Goal: Submit feedback/report problem: Submit feedback/report problem

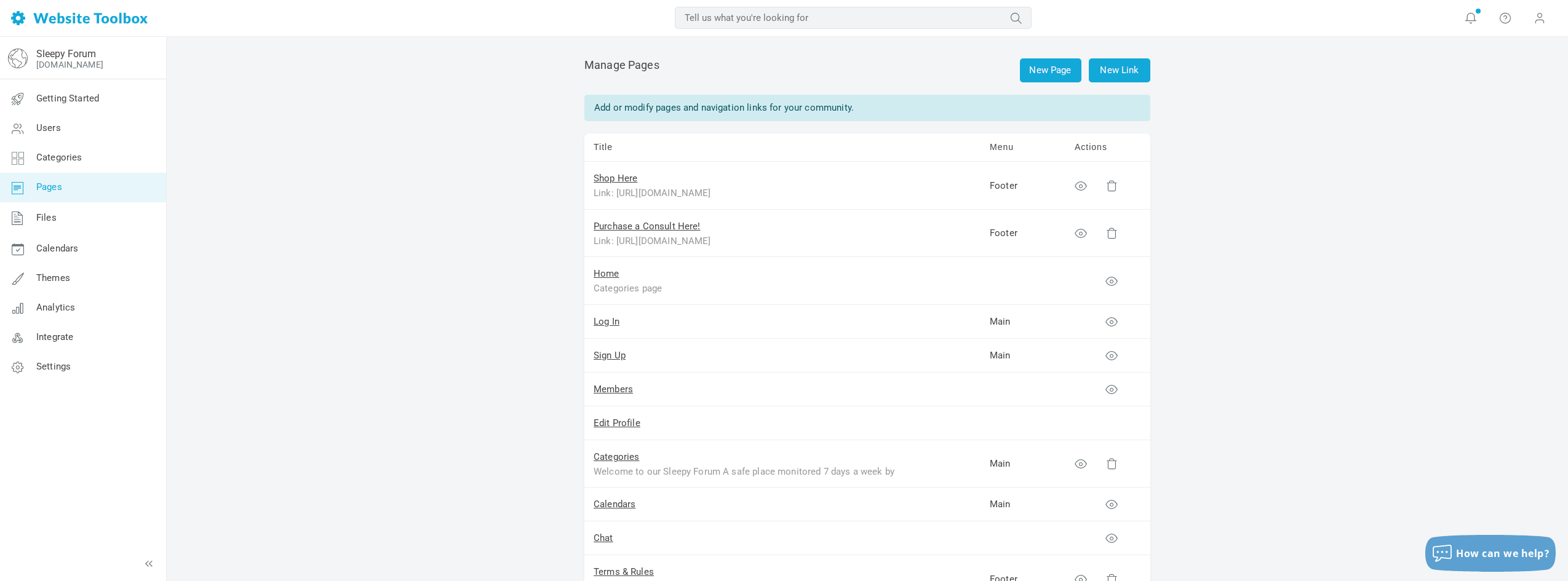
scroll to position [304, 0]
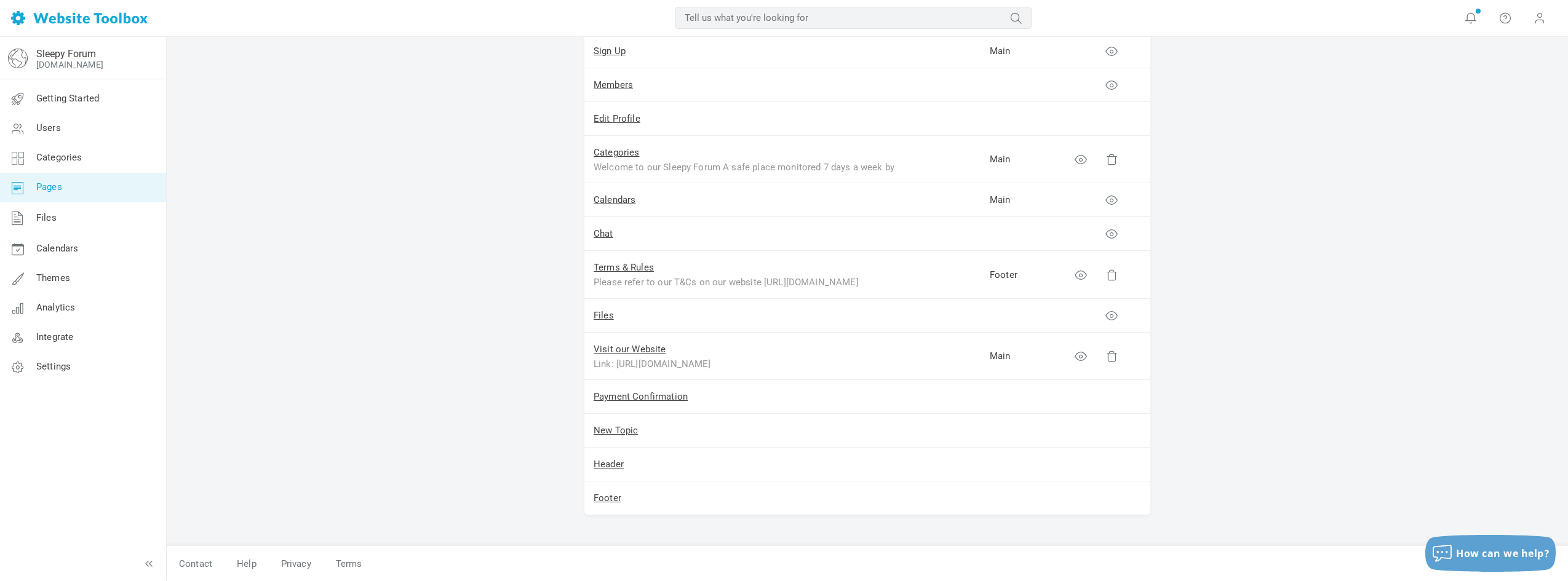
drag, startPoint x: 463, startPoint y: 367, endPoint x: 508, endPoint y: 414, distance: 65.1
click at [1480, 546] on div "How can we help?" at bounding box center [1490, 553] width 130 height 20
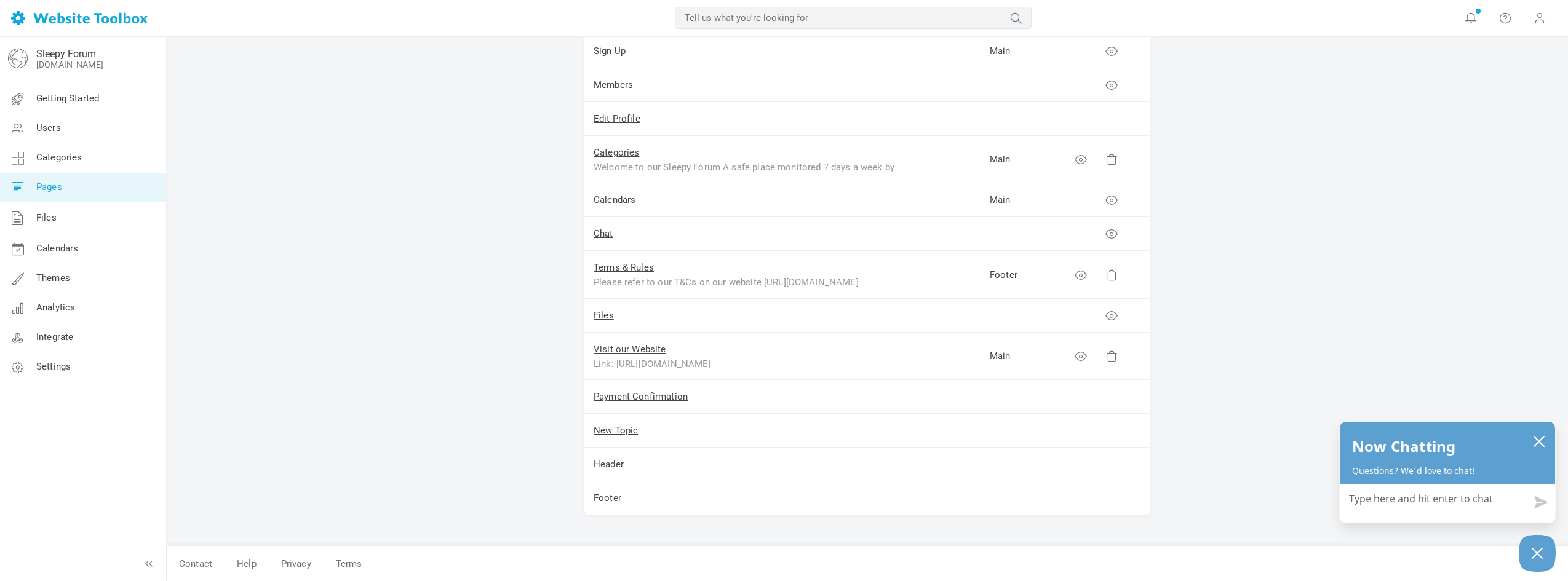
click at [1374, 361] on div "New Page New Link Manage Pages Add or modify pages and navigation links for you…" at bounding box center [867, 157] width 1401 height 848
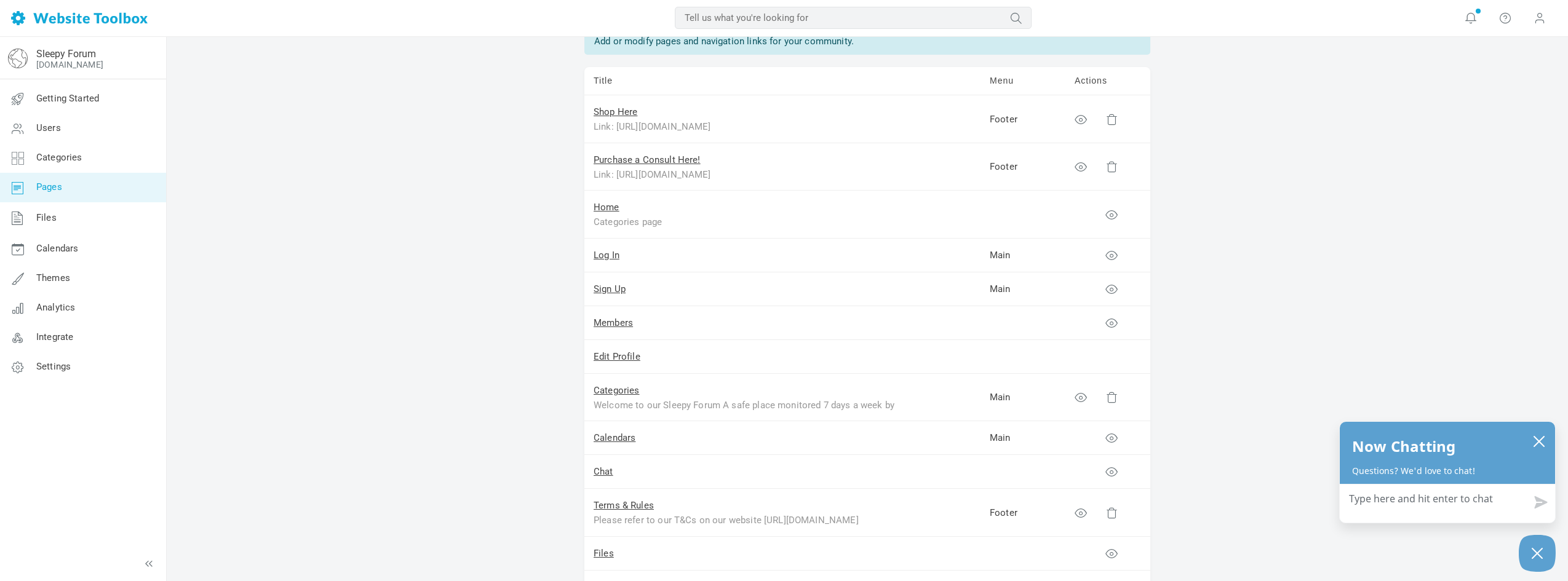
drag, startPoint x: 433, startPoint y: 259, endPoint x: 260, endPoint y: 31, distance: 286.2
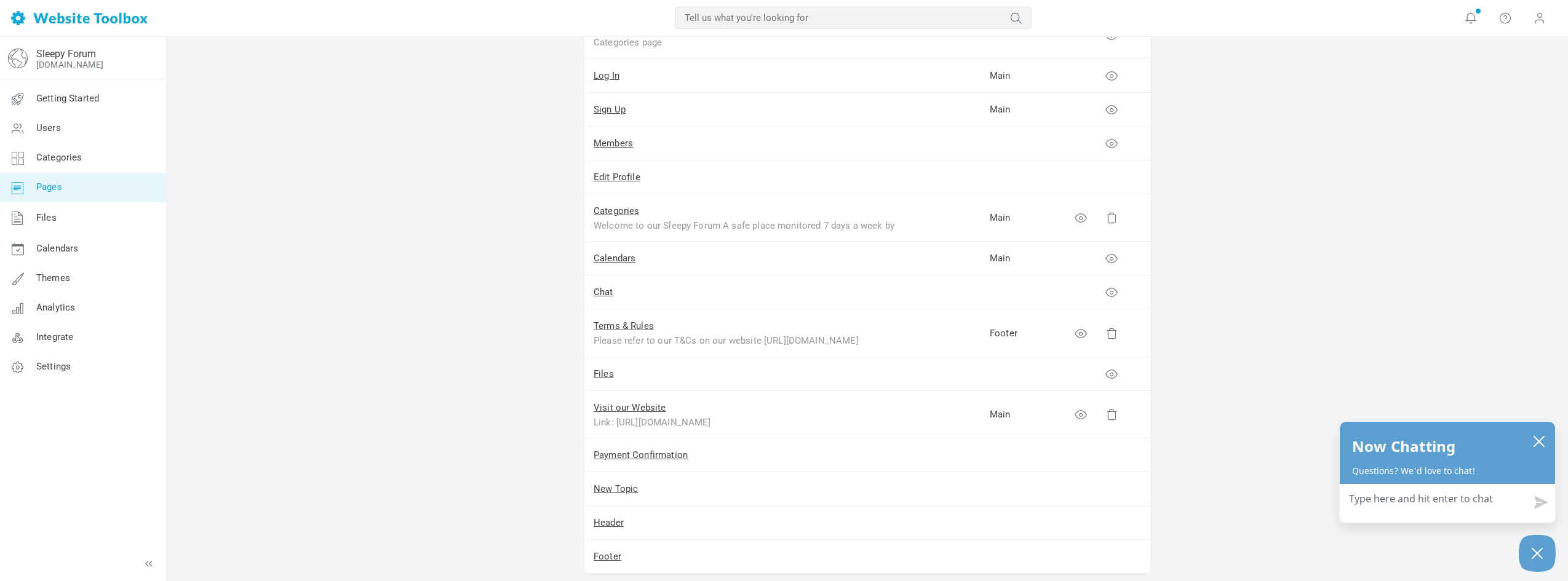
scroll to position [304, 0]
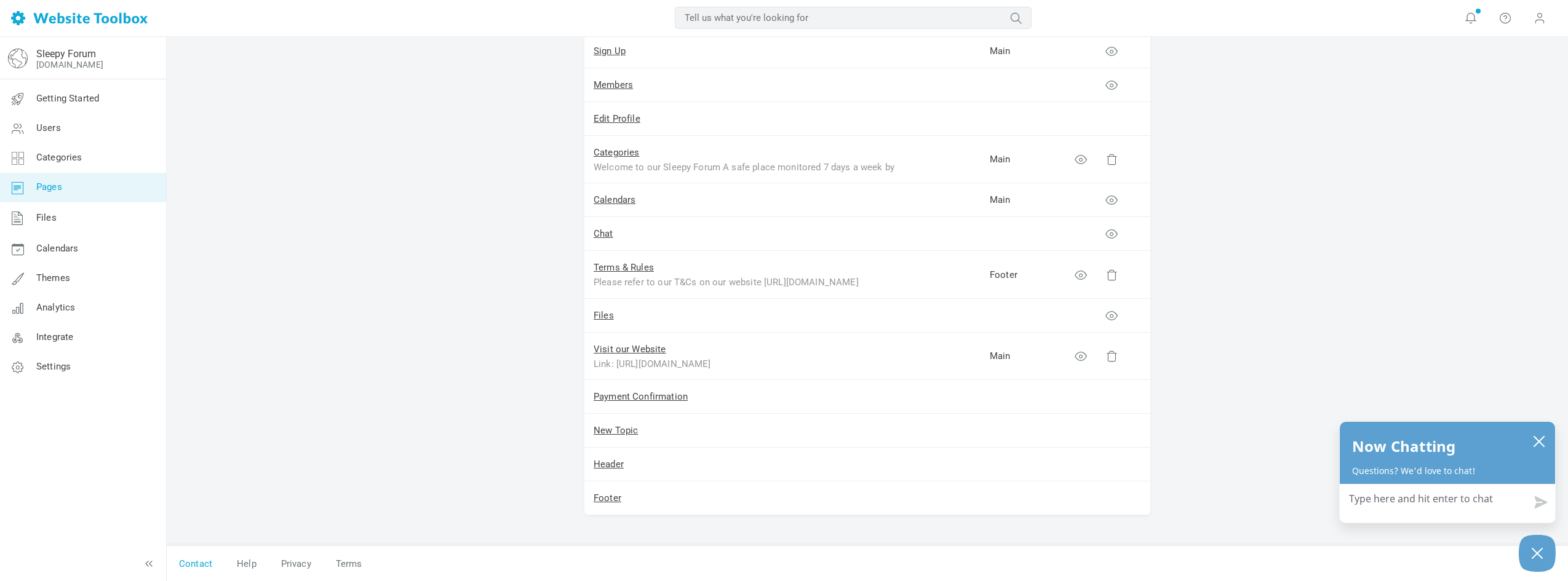
click at [206, 560] on link "Contact" at bounding box center [195, 564] width 58 height 21
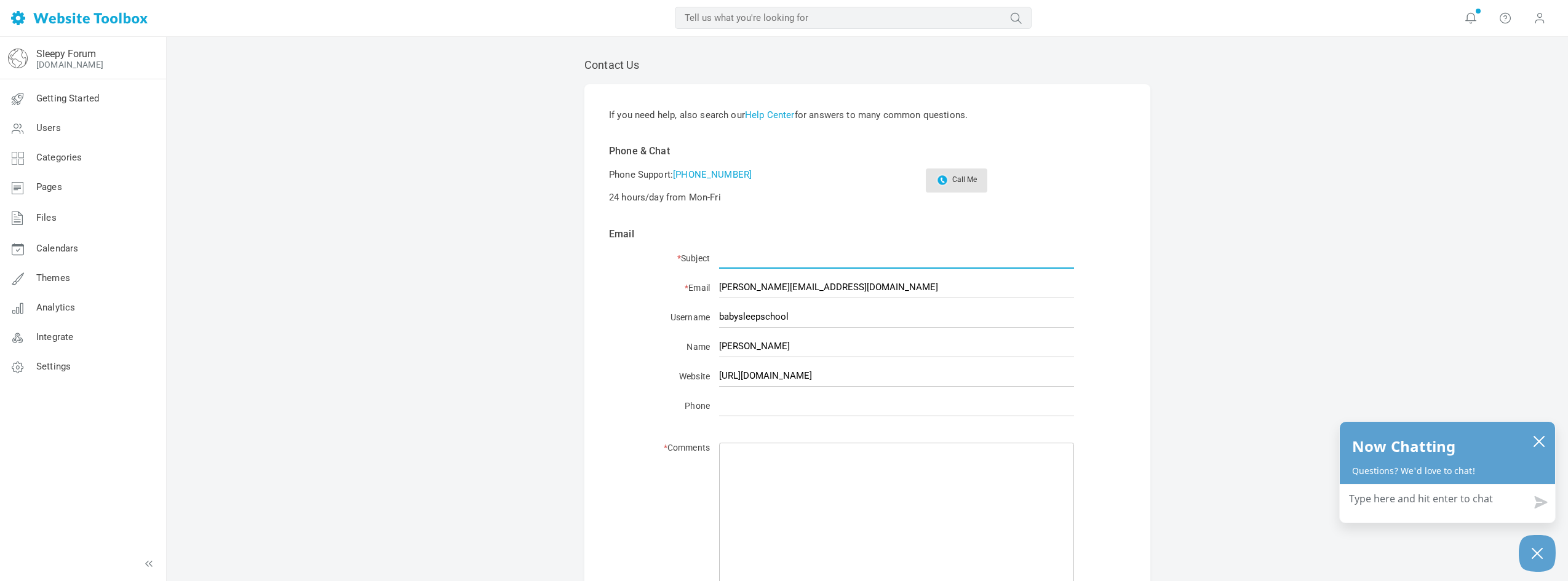
click at [804, 259] on input "* Subject" at bounding box center [897, 258] width 355 height 21
type input "Error replying to comments"
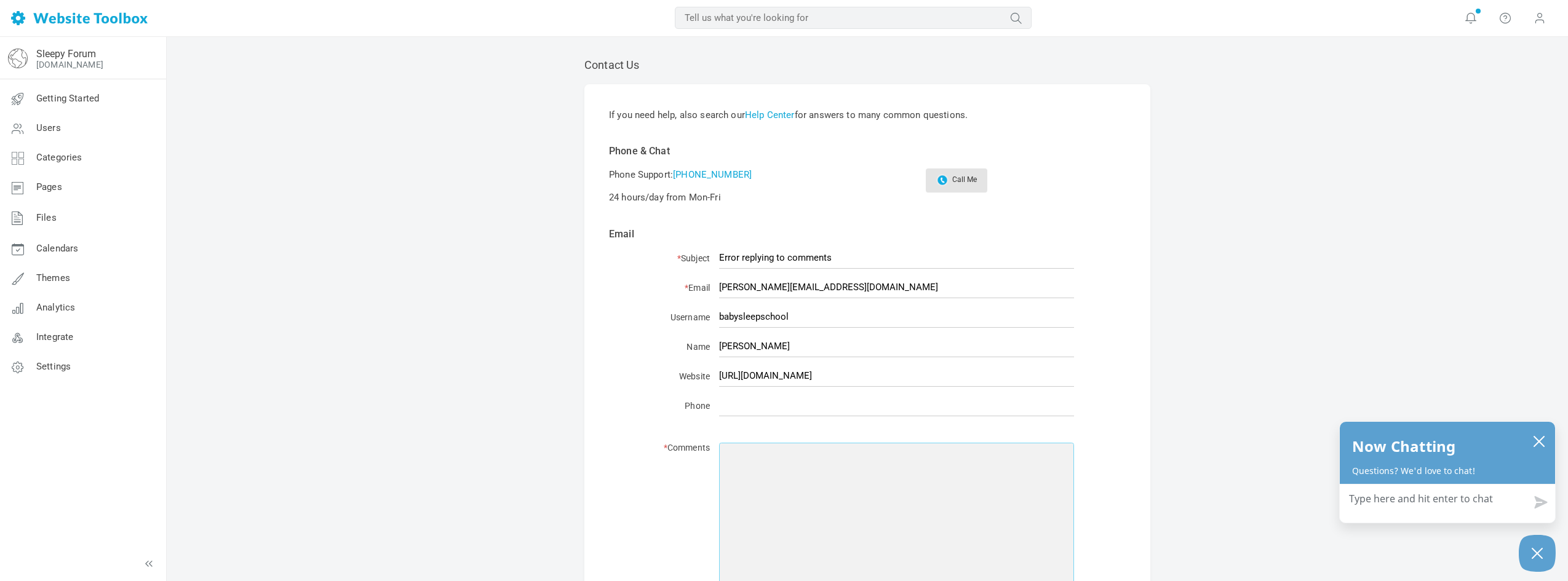
click at [822, 485] on textarea "* Comments" at bounding box center [897, 553] width 355 height 222
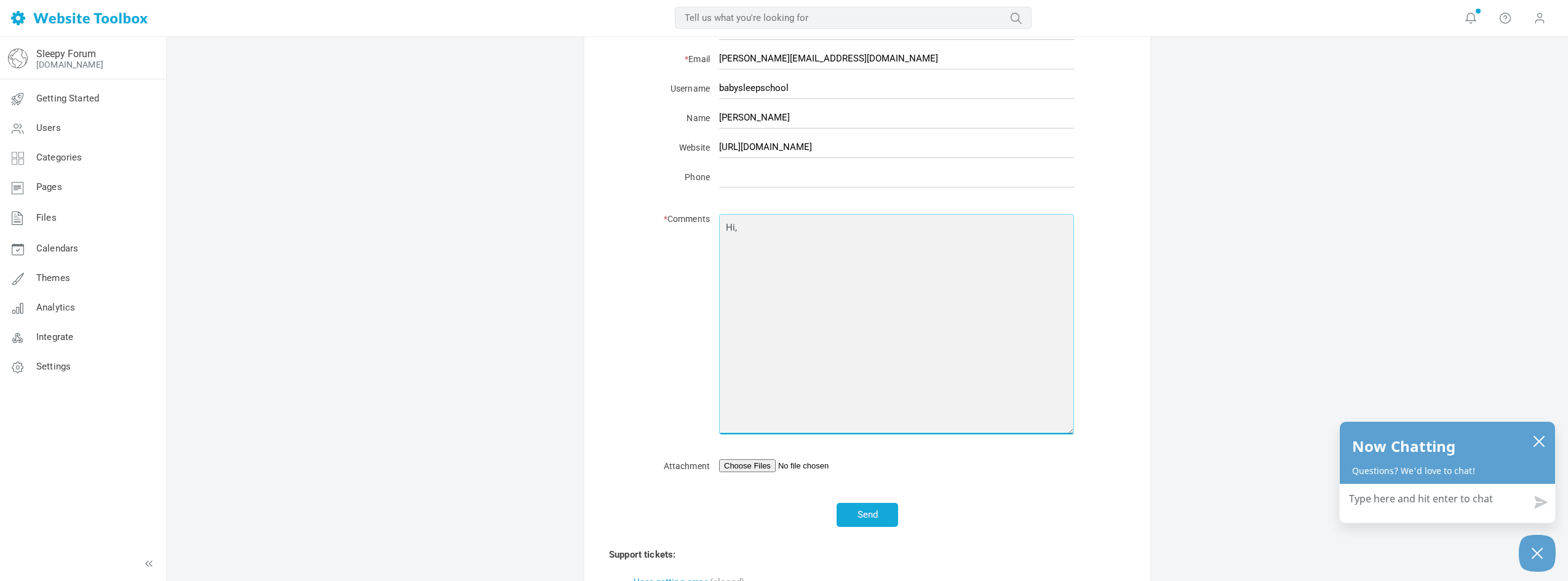
scroll to position [307, 0]
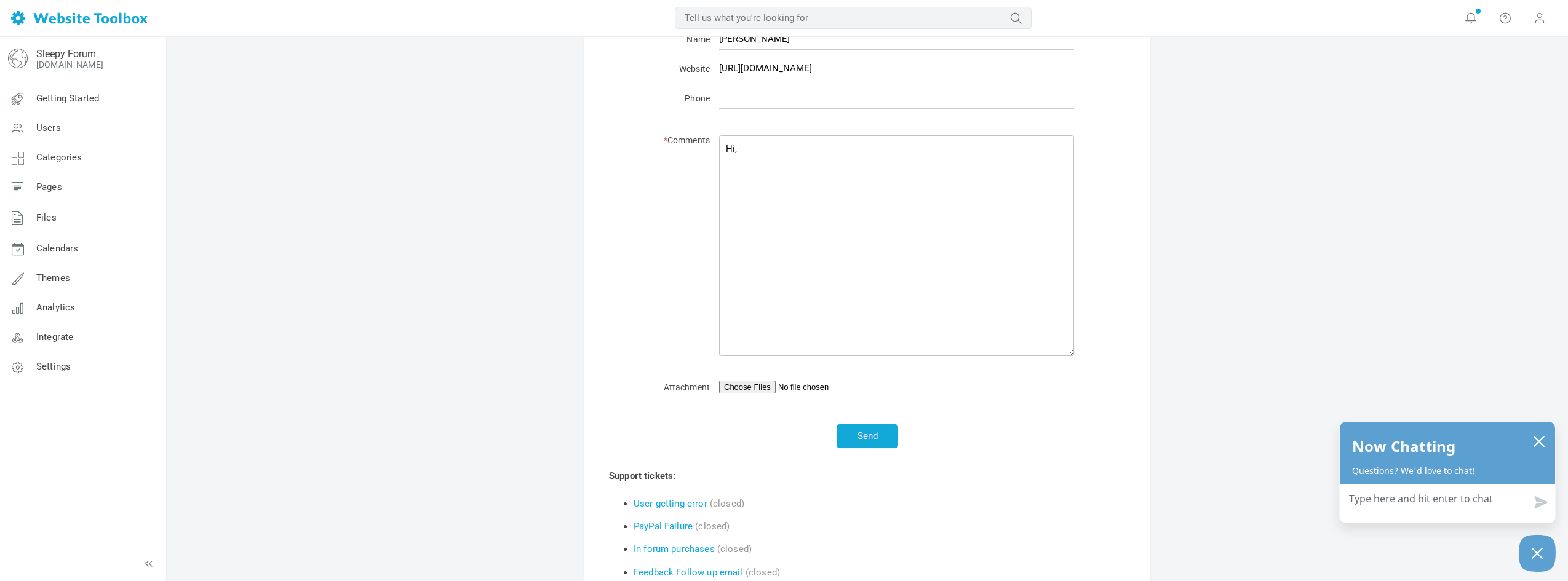
drag, startPoint x: 498, startPoint y: 96, endPoint x: 474, endPoint y: 69, distance: 36.1
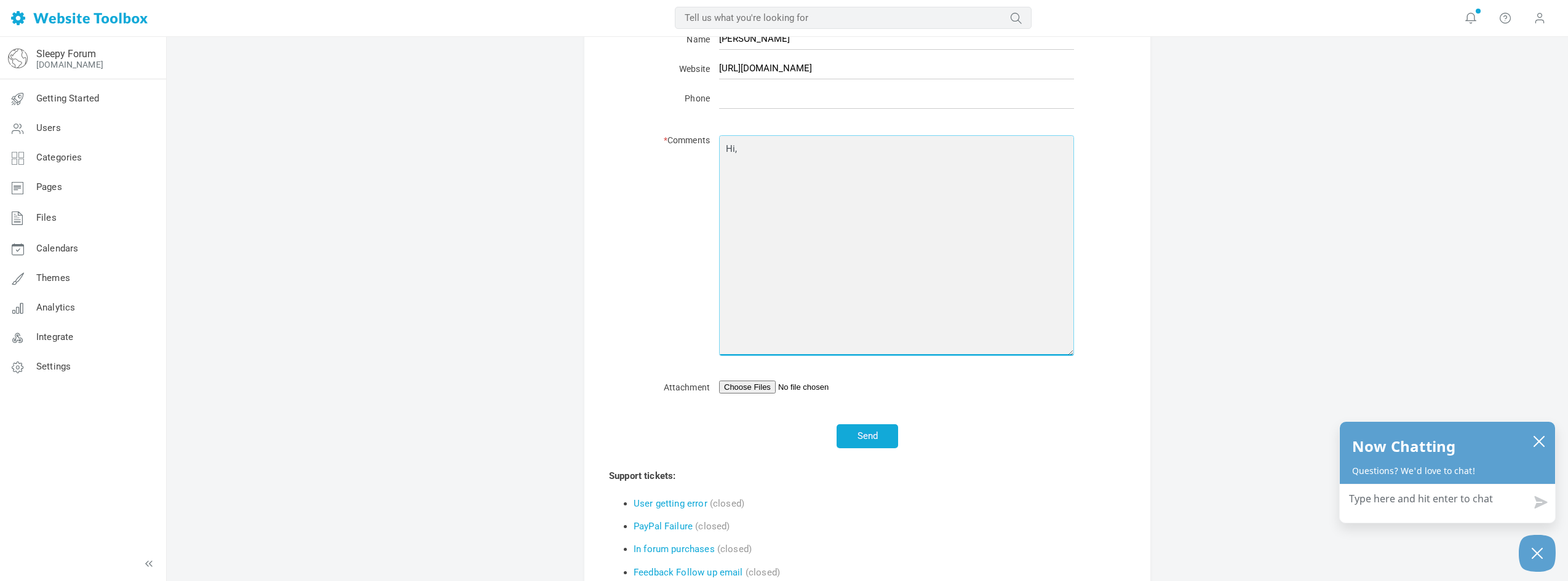
click at [860, 257] on textarea "Hi," at bounding box center [897, 246] width 355 height 222
type textarea "Hi, We are getting errors from clients & admin regarding replying to comments/p…"
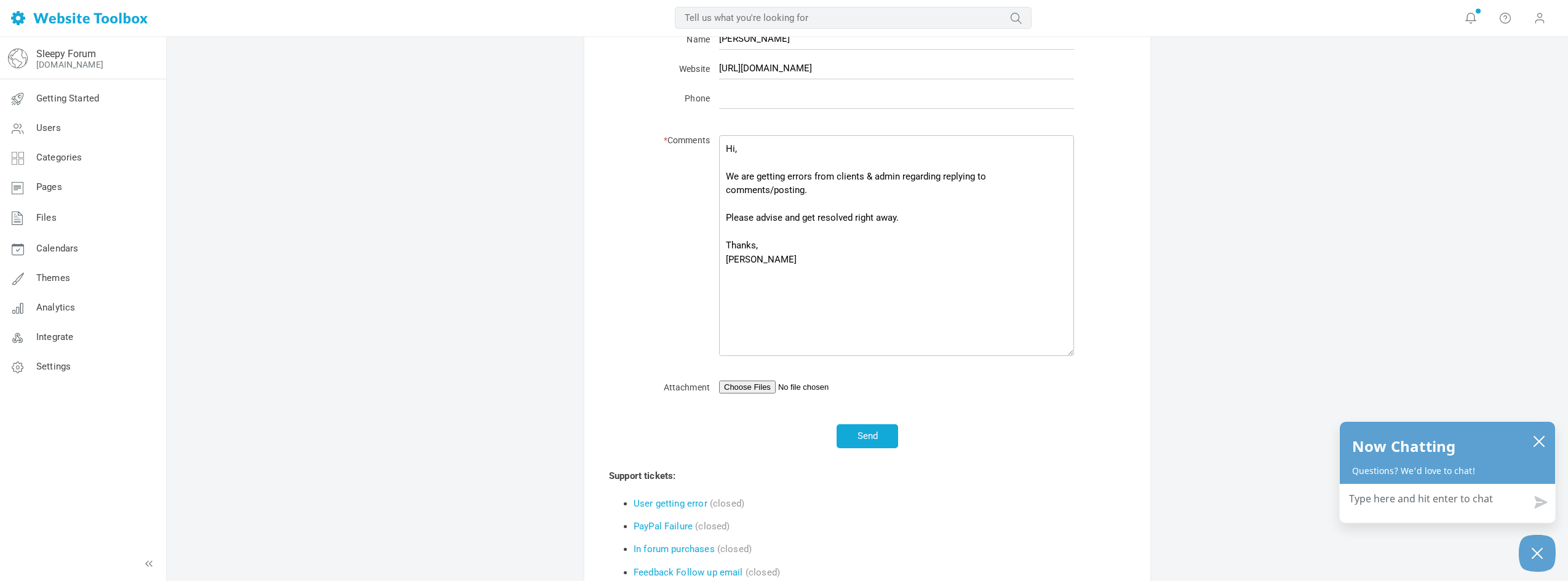
click at [751, 376] on div "* Subject Error replying to comments * Email anthony@sleepschool.co Username ba…" at bounding box center [867, 197] width 413 height 505
click at [750, 379] on div "* Subject Error replying to comments * Email anthony@sleepschool.co Username ba…" at bounding box center [867, 197] width 413 height 505
click at [750, 382] on input "Attachment" at bounding box center [897, 387] width 355 height 13
type input "C:\fakepath\WhatsApp Image 2025-10-13 at 3.32.15 PM.jpeg"
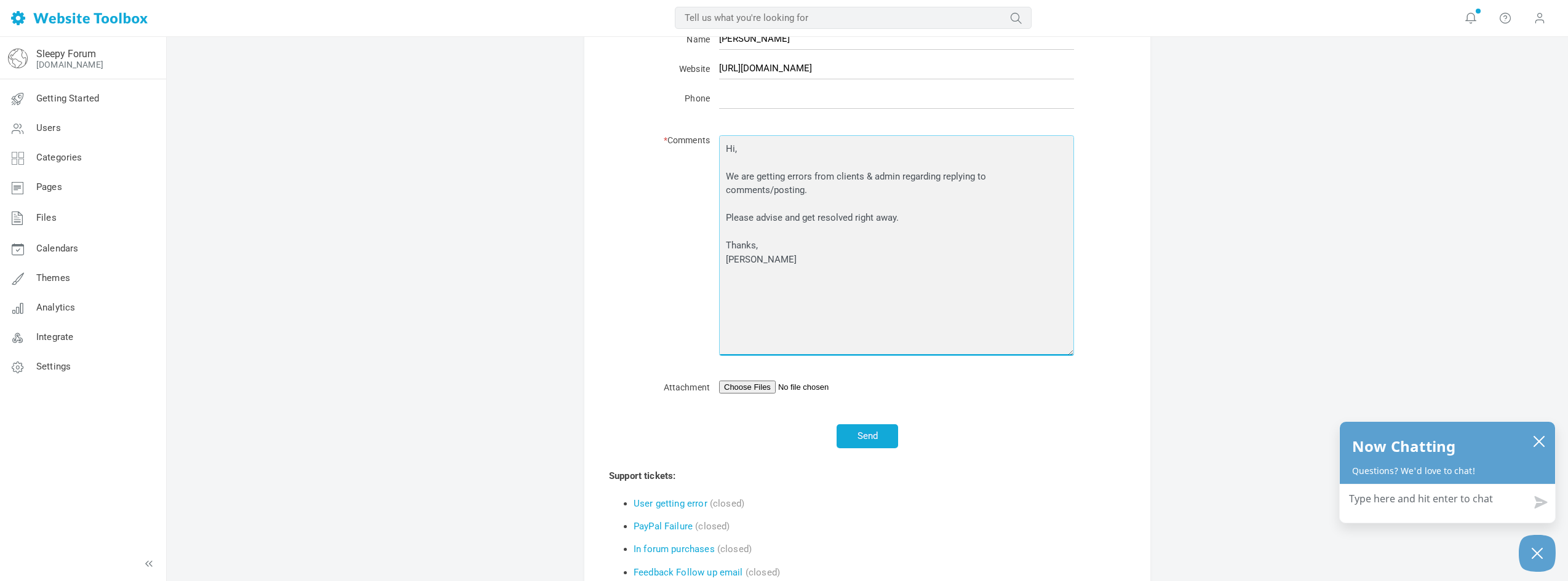
click at [879, 194] on textarea "Hi, We are getting errors from clients & admin regarding replying to comments/p…" at bounding box center [897, 246] width 355 height 222
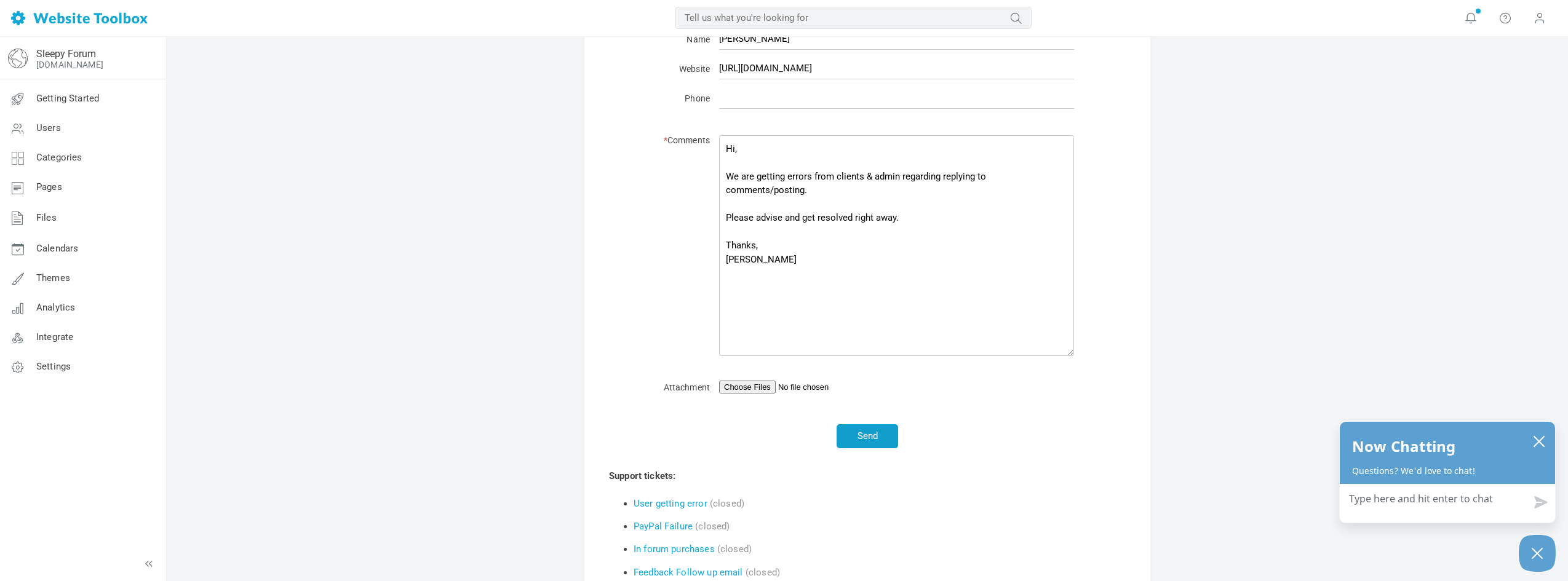
drag, startPoint x: 869, startPoint y: 434, endPoint x: 960, endPoint y: 247, distance: 208.0
click at [964, 316] on div "* Subject Error replying to comments * Email anthony@sleepschool.co Username ba…" at bounding box center [867, 197] width 413 height 505
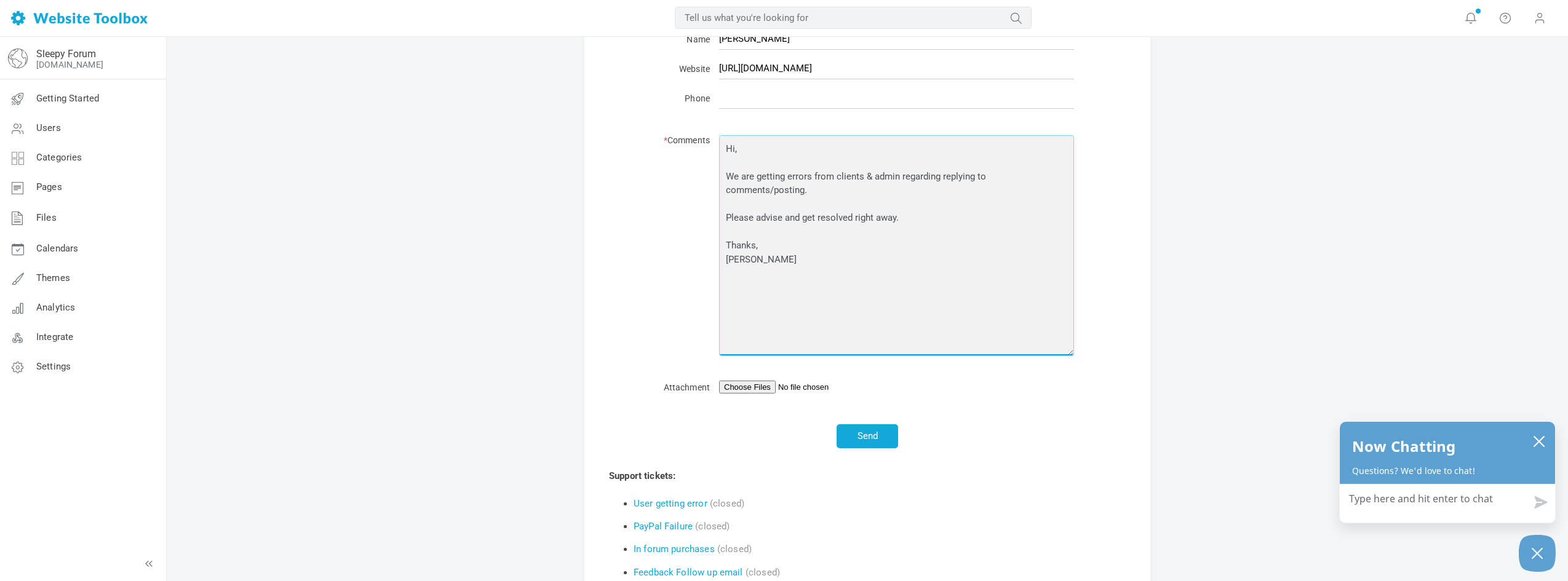
click at [854, 191] on textarea "Hi, We are getting errors from clients & admin regarding replying to comments/p…" at bounding box center [897, 246] width 355 height 222
click at [846, 196] on textarea "Hi, We are getting errors from clients & admin regarding replying to comments/p…" at bounding box center [897, 246] width 355 height 222
click at [845, 196] on textarea "Hi, We are getting errors from clients & admin regarding replying to comments/p…" at bounding box center [897, 246] width 355 height 222
click at [785, 205] on textarea "Hi, We are getting errors from clients & admin regarding replying to comments/p…" at bounding box center [897, 246] width 355 height 222
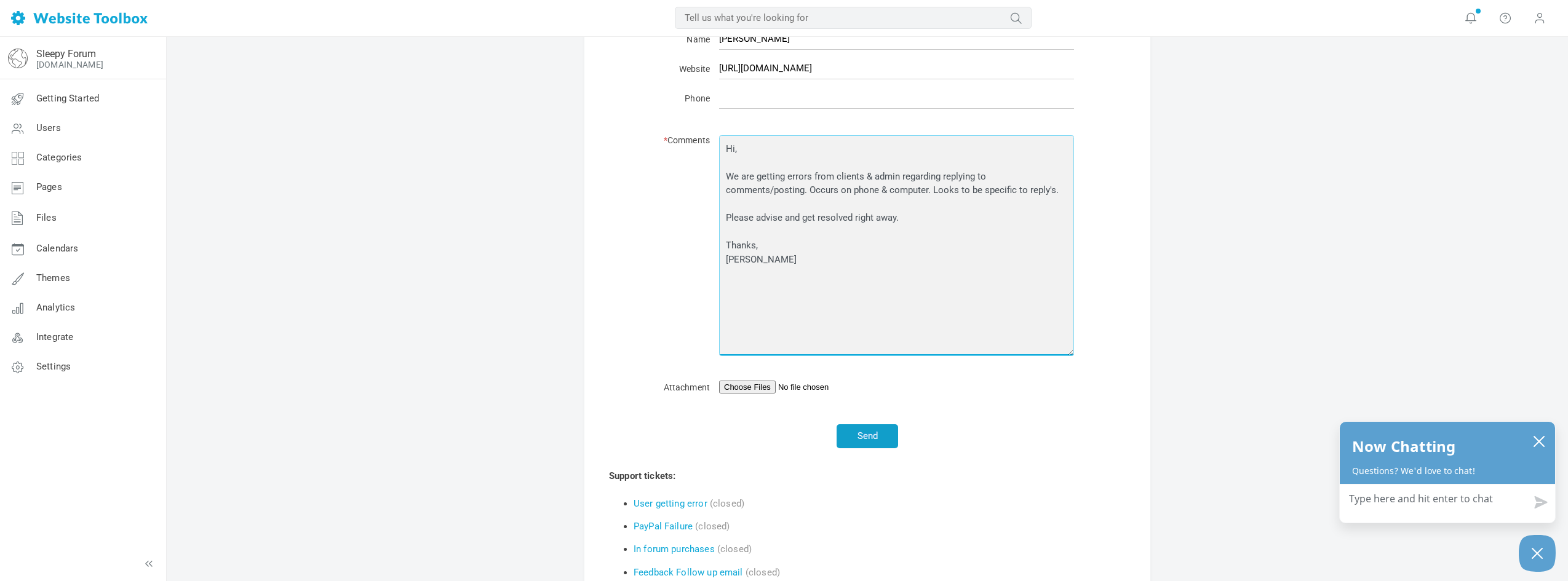
type textarea "Hi, We are getting errors from clients & admin regarding replying to comments/p…"
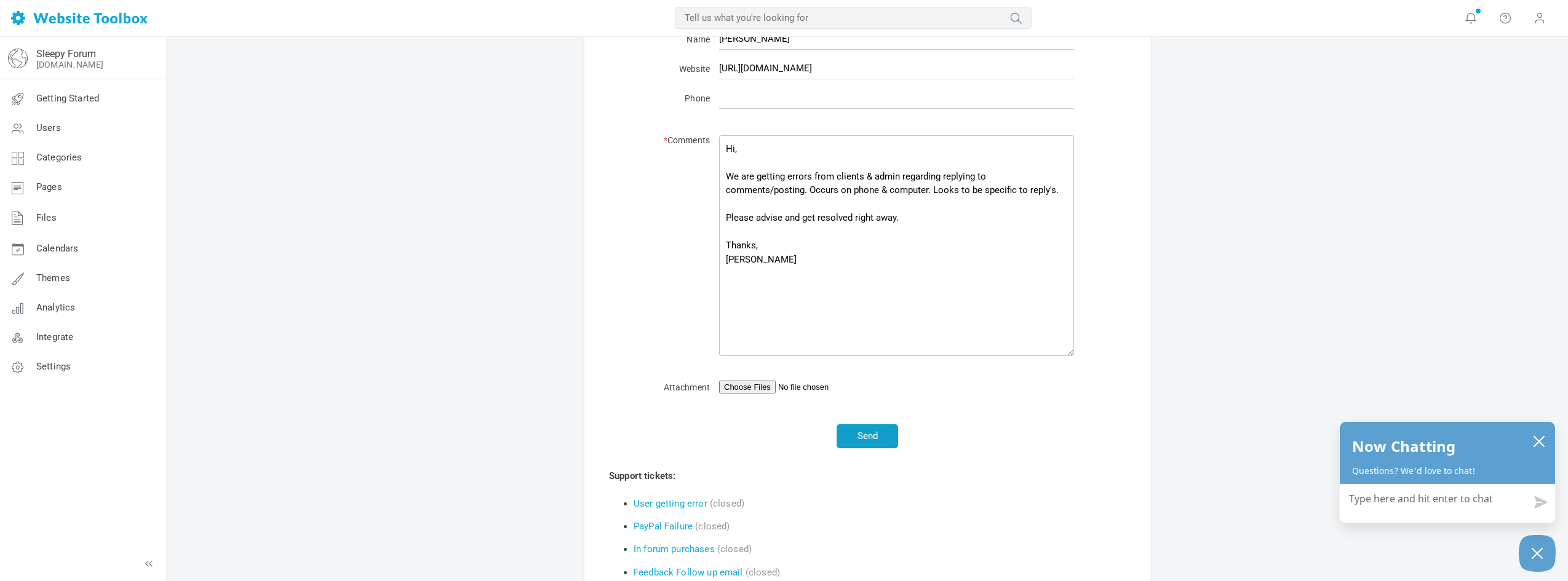
click at [861, 427] on button "Send" at bounding box center [867, 437] width 61 height 24
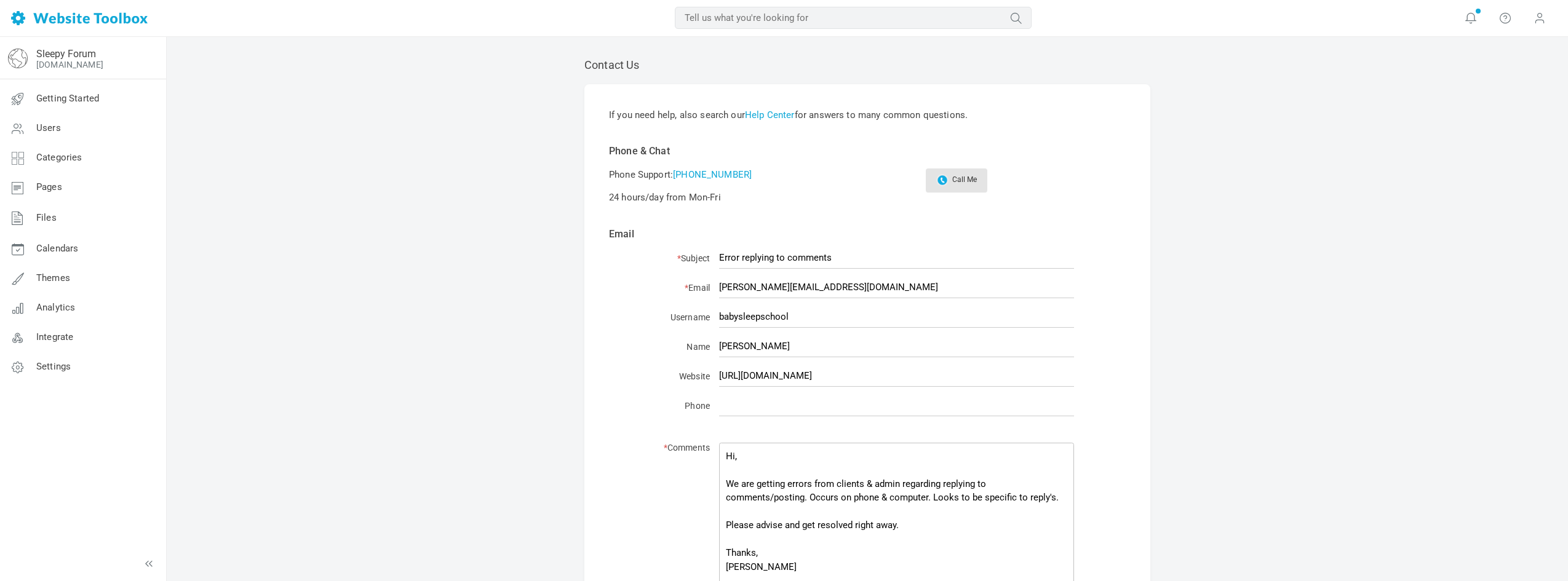
scroll to position [307, 0]
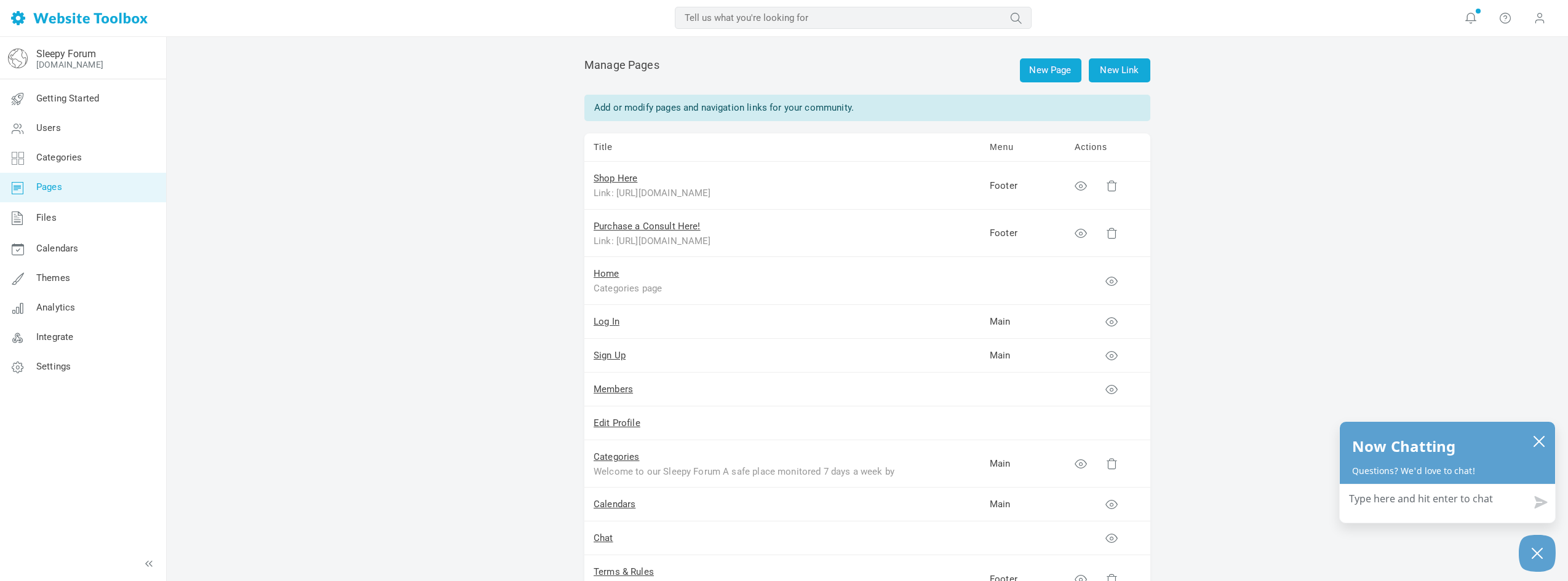
drag, startPoint x: 402, startPoint y: 134, endPoint x: 385, endPoint y: 42, distance: 93.6
